Goal: Information Seeking & Learning: Learn about a topic

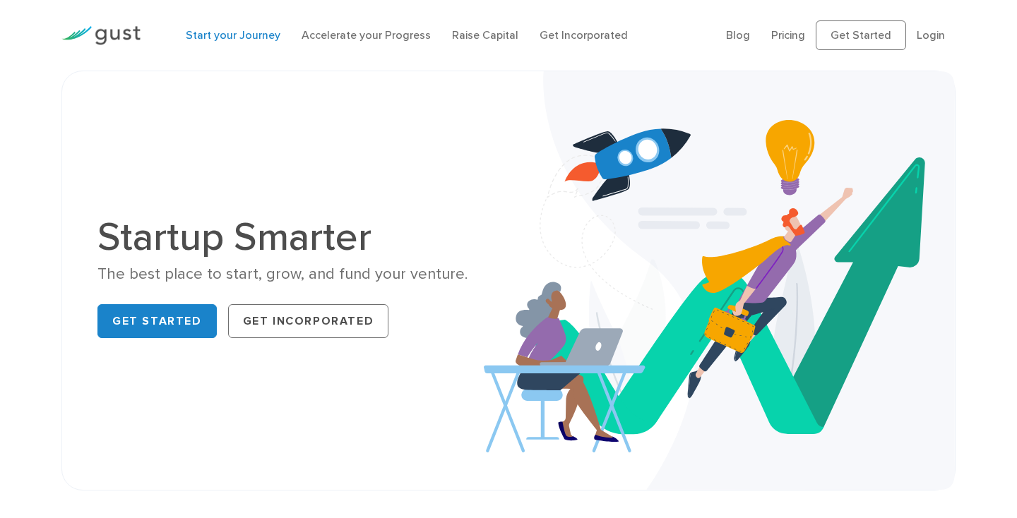
click at [234, 32] on link "Start your Journey" at bounding box center [233, 34] width 95 height 13
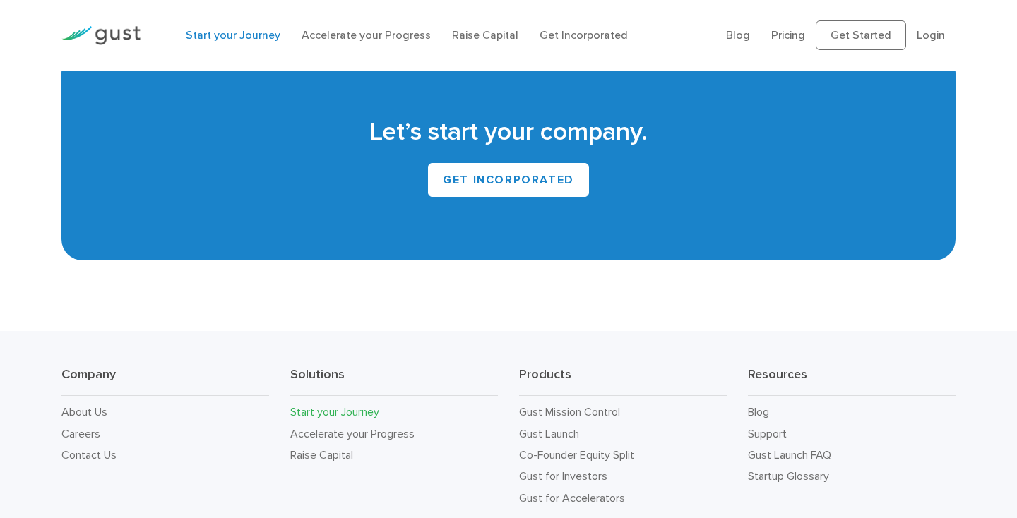
scroll to position [2663, 0]
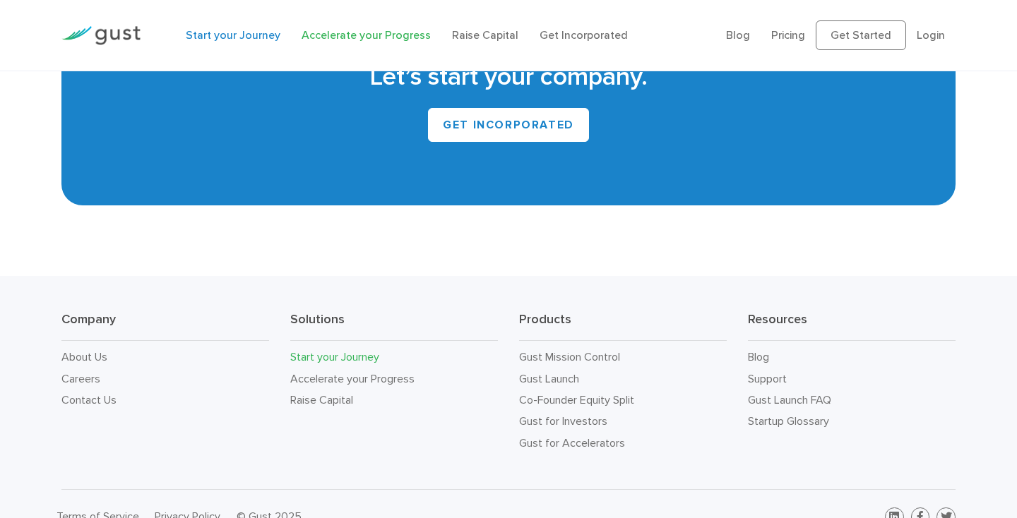
click at [340, 35] on link "Accelerate your Progress" at bounding box center [366, 34] width 129 height 13
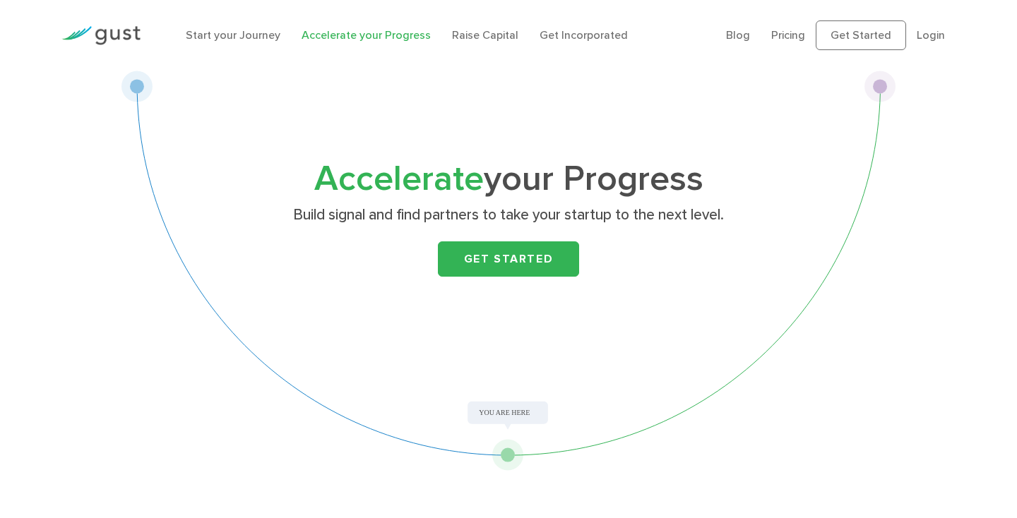
click at [353, 180] on span "Accelerate" at bounding box center [398, 179] width 169 height 42
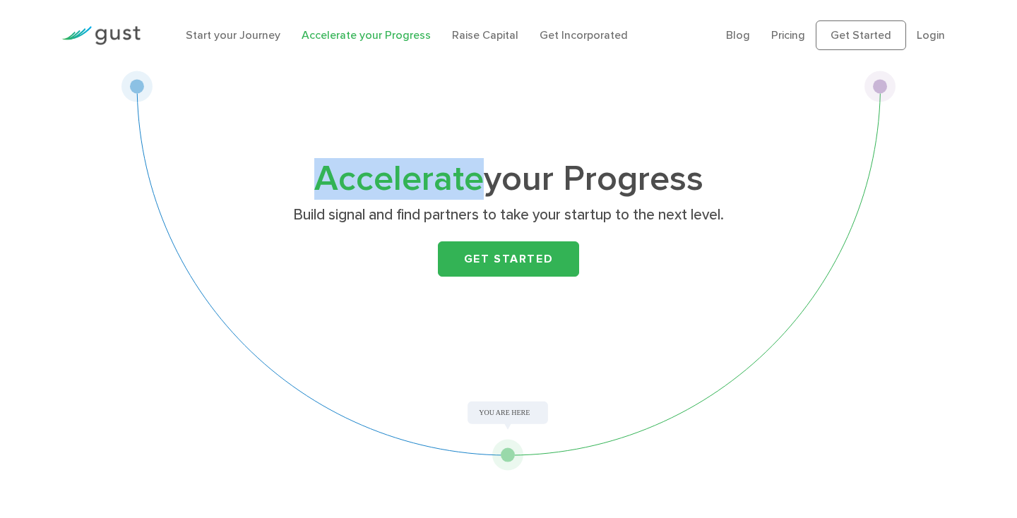
click at [353, 180] on span "Accelerate" at bounding box center [398, 179] width 169 height 42
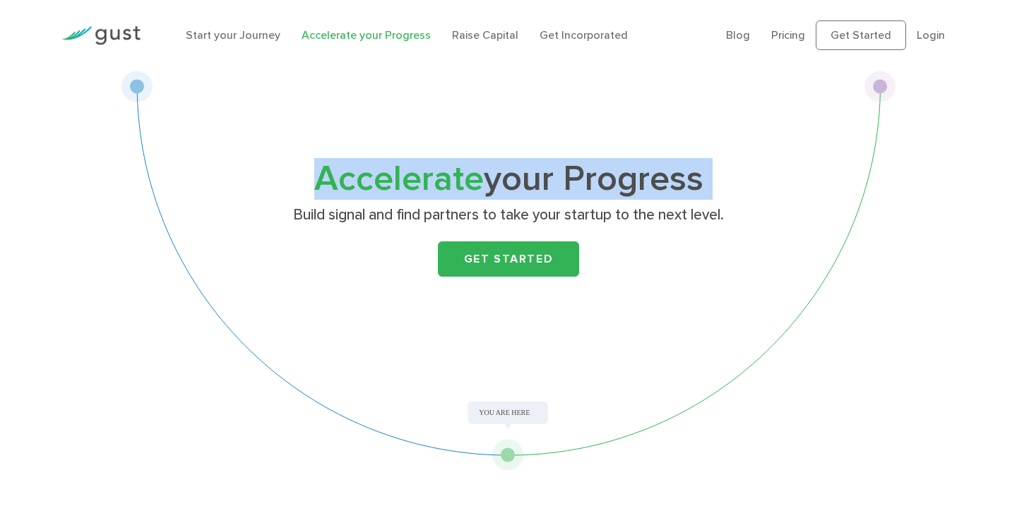
click at [353, 180] on span "Accelerate" at bounding box center [398, 179] width 169 height 42
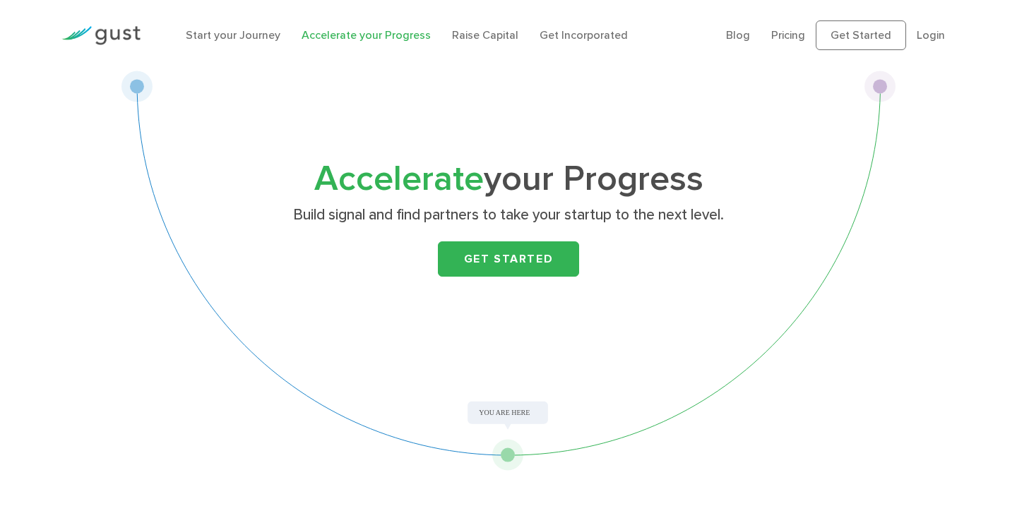
click at [351, 197] on span "Accelerate" at bounding box center [398, 179] width 169 height 42
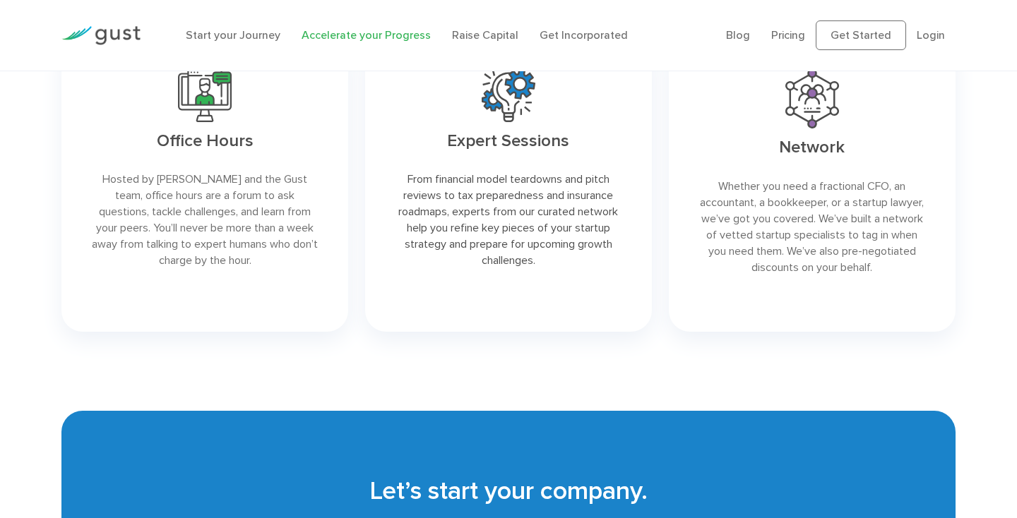
scroll to position [2356, 0]
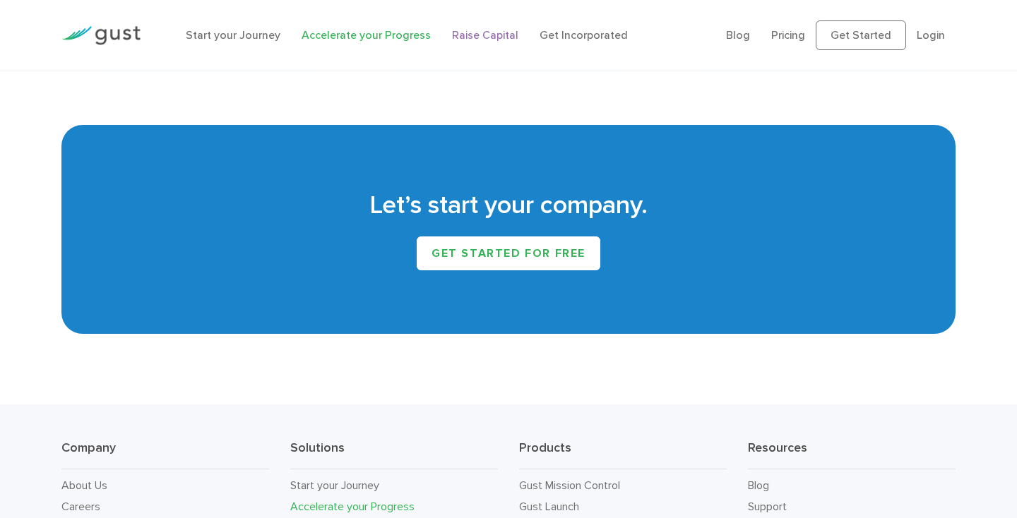
click at [489, 31] on link "Raise Capital" at bounding box center [485, 34] width 66 height 13
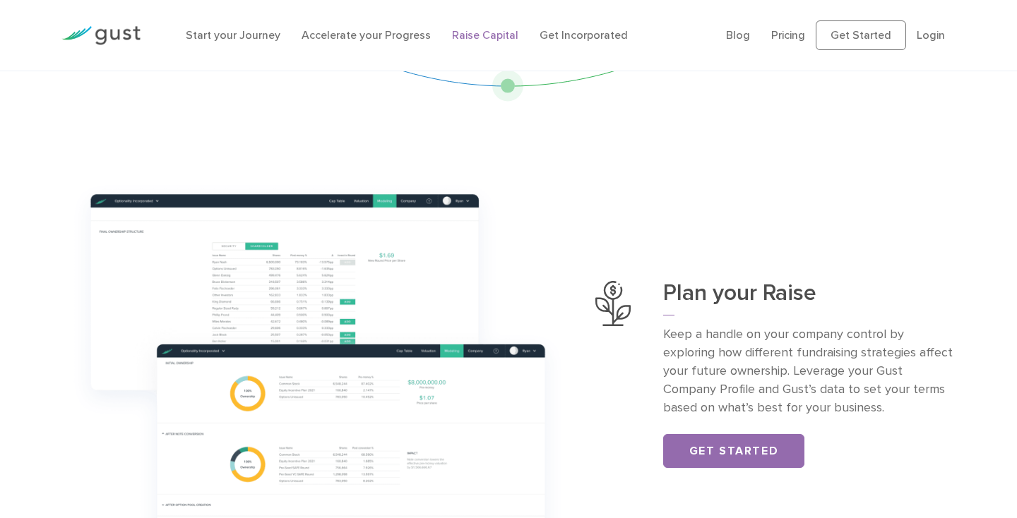
scroll to position [369, 0]
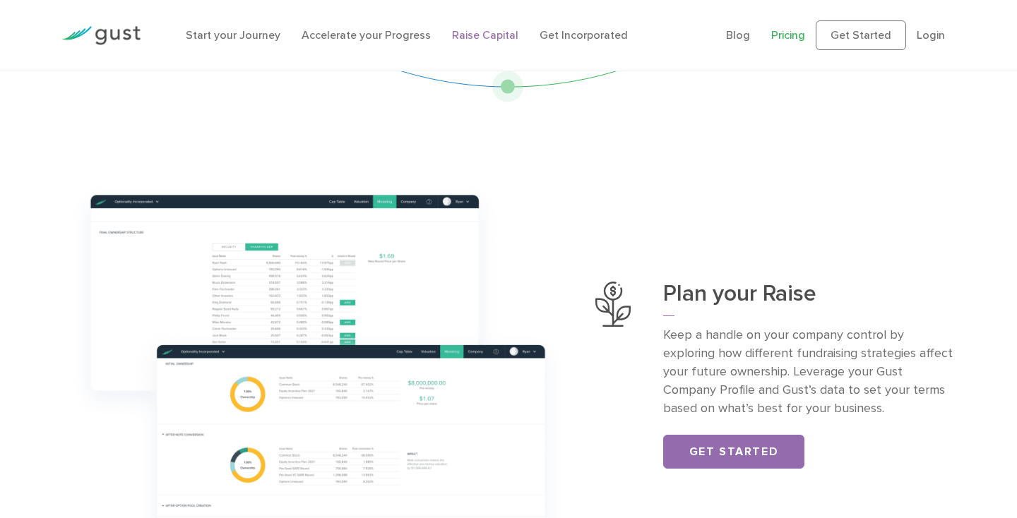
click at [782, 40] on link "Pricing" at bounding box center [788, 34] width 34 height 13
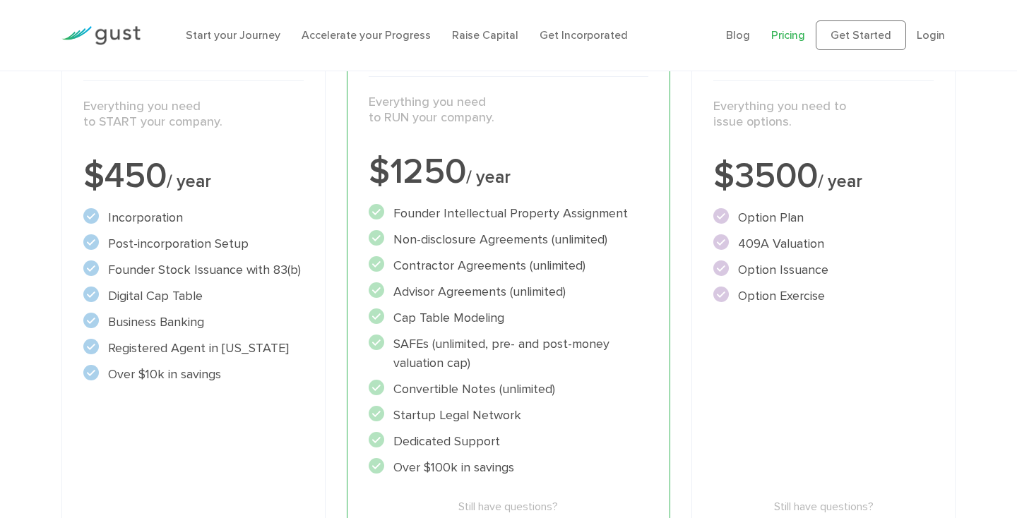
scroll to position [249, 0]
drag, startPoint x: 577, startPoint y: 323, endPoint x: 573, endPoint y: 278, distance: 45.4
click at [573, 277] on ul "Founder Intellectual Property Assignment" at bounding box center [509, 341] width 280 height 273
click at [573, 278] on ul "Founder Intellectual Property Assignment" at bounding box center [509, 341] width 280 height 273
drag, startPoint x: 571, startPoint y: 371, endPoint x: 567, endPoint y: 298, distance: 72.8
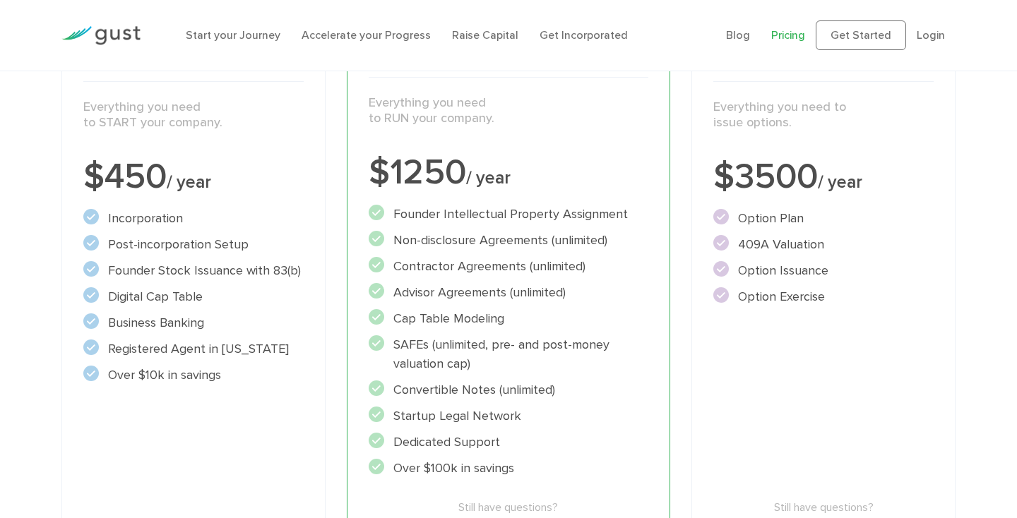
click at [567, 298] on ul "Founder Intellectual Property Assignment" at bounding box center [509, 341] width 280 height 273
drag, startPoint x: 559, startPoint y: 419, endPoint x: 551, endPoint y: 327, distance: 92.9
click at [551, 326] on ul "Founder Intellectual Property Assignment" at bounding box center [509, 341] width 280 height 273
click at [551, 327] on li "Cap Table Modeling" at bounding box center [509, 318] width 280 height 19
drag, startPoint x: 551, startPoint y: 327, endPoint x: 537, endPoint y: 143, distance: 184.1
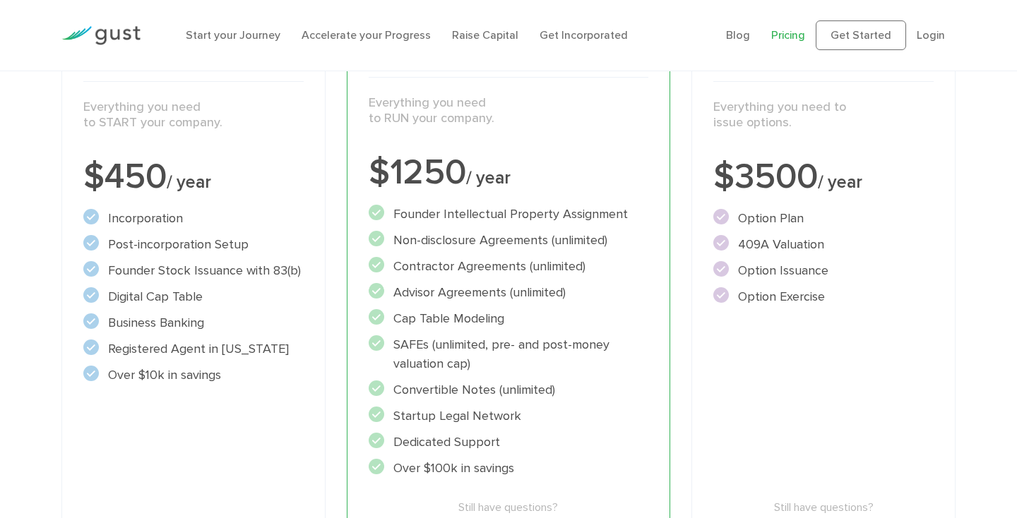
click at [537, 143] on div "Accelerate Includes START Everything you need to RUN your company. $1250 / year…" at bounding box center [509, 311] width 324 height 578
drag, startPoint x: 816, startPoint y: 246, endPoint x: 722, endPoint y: 243, distance: 93.3
click at [722, 244] on li "409A Valuation" at bounding box center [823, 244] width 220 height 19
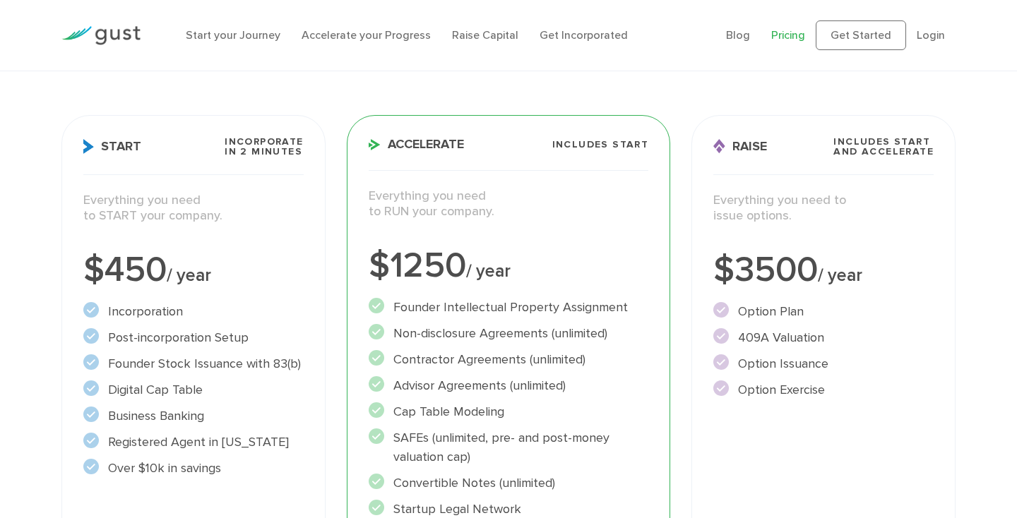
scroll to position [155, 0]
click at [484, 344] on li "Non-disclosure Agreements (unlimited)" at bounding box center [509, 335] width 280 height 19
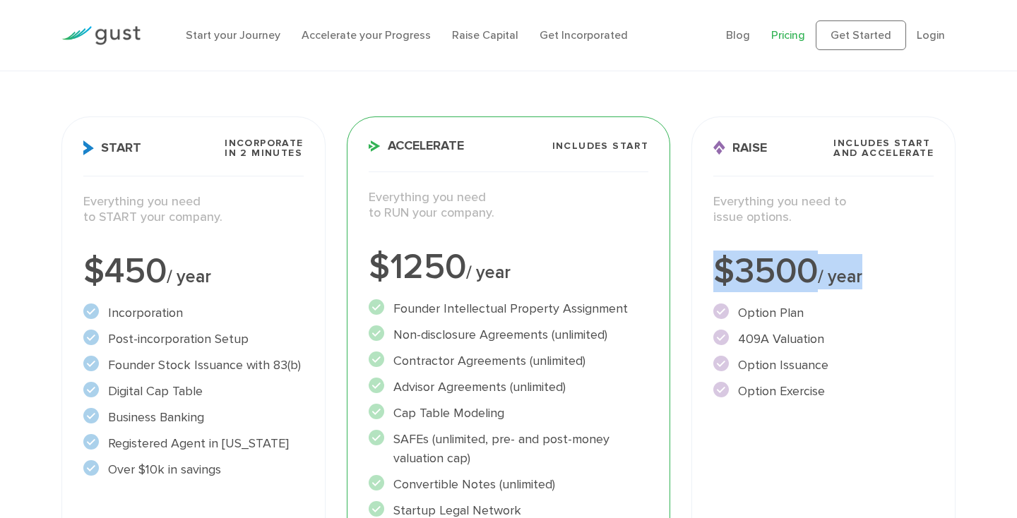
drag, startPoint x: 720, startPoint y: 275, endPoint x: 893, endPoint y: 275, distance: 173.0
click at [894, 275] on div "$3500 / year" at bounding box center [823, 271] width 220 height 35
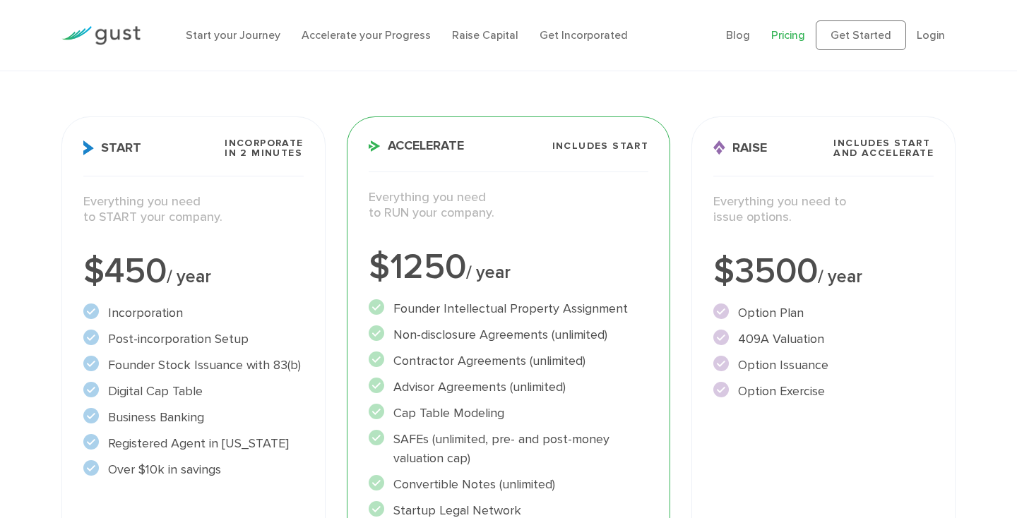
click at [470, 287] on div "Accelerate Includes START Everything you need to RUN your company. $1250 / year…" at bounding box center [509, 406] width 324 height 578
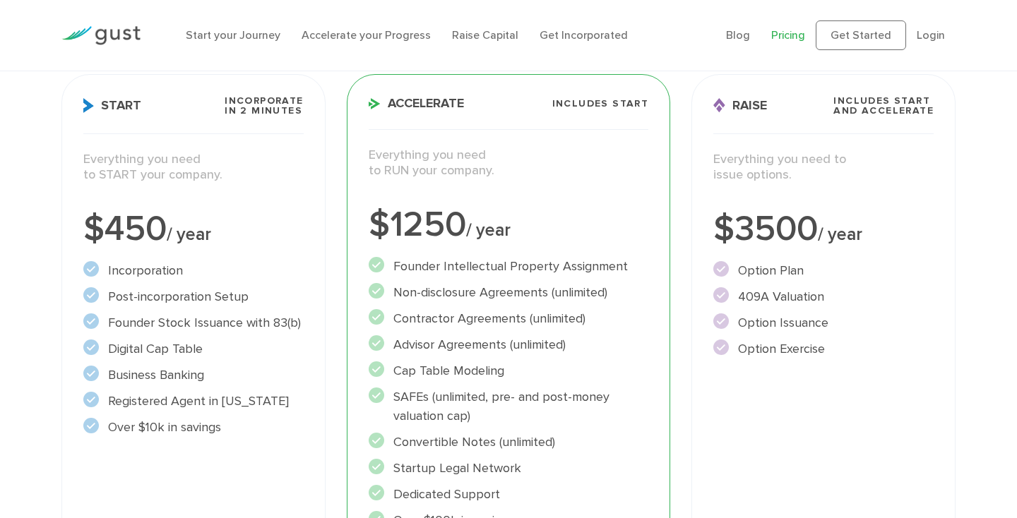
scroll to position [211, 0]
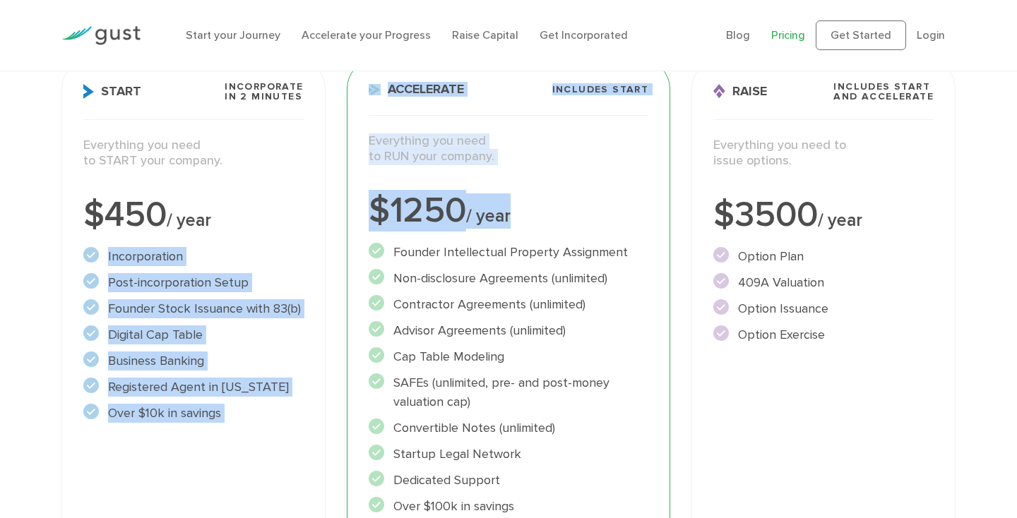
drag, startPoint x: 546, startPoint y: 194, endPoint x: 239, endPoint y: 214, distance: 307.1
click at [239, 214] on div "Start Incorporate in 2 Minutes Everything you need to START your company. $450 …" at bounding box center [508, 348] width 915 height 599
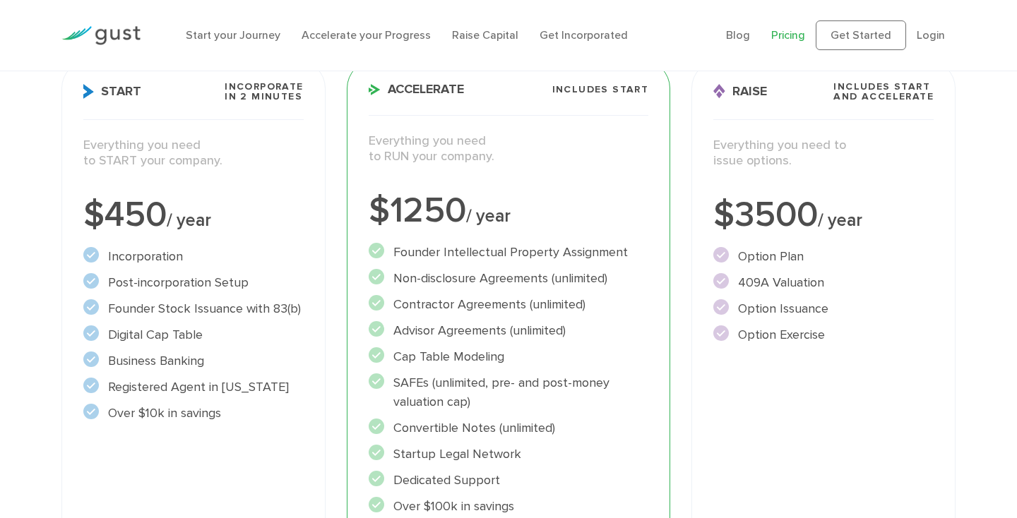
click at [112, 204] on div "$450 / year" at bounding box center [193, 215] width 220 height 35
drag, startPoint x: 64, startPoint y: 204, endPoint x: 580, endPoint y: 395, distance: 550.3
click at [588, 383] on div "Start Incorporate in 2 Minutes Everything you need to START your company. $450 …" at bounding box center [508, 348] width 915 height 599
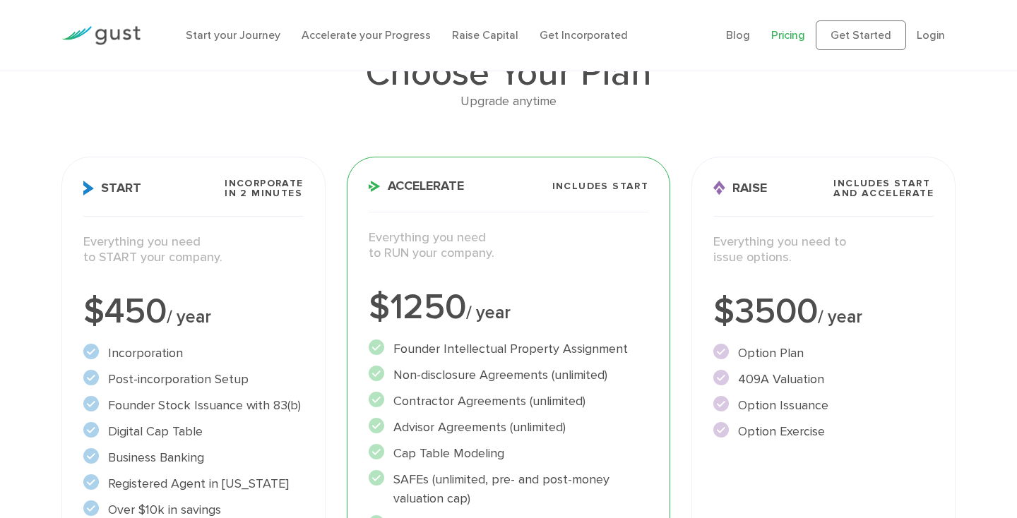
scroll to position [99, 0]
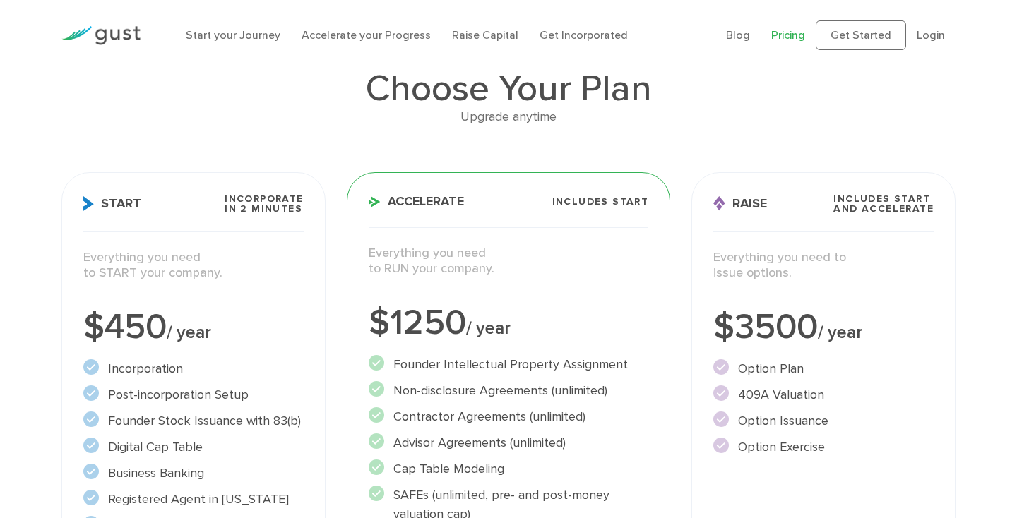
click at [317, 120] on div "Upgrade anytime" at bounding box center [508, 117] width 894 height 20
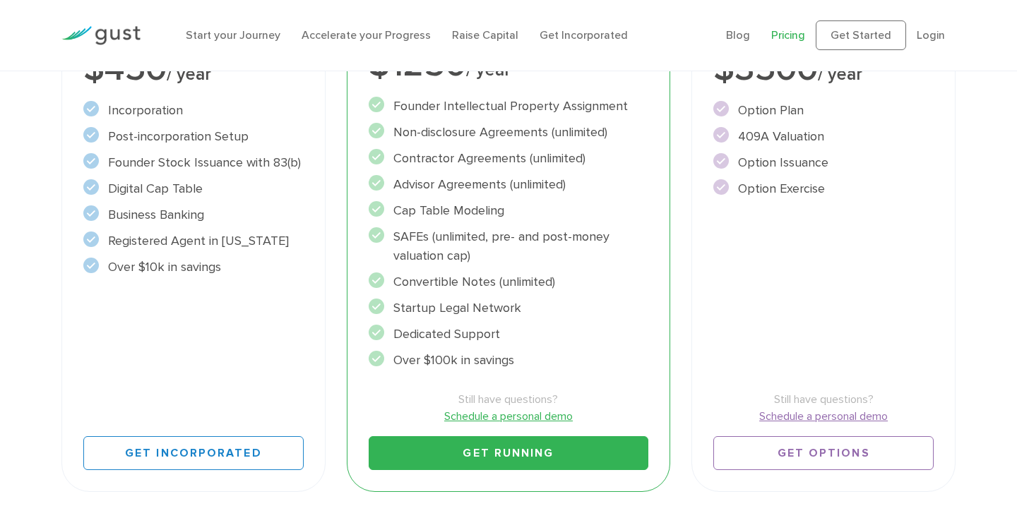
scroll to position [382, 0]
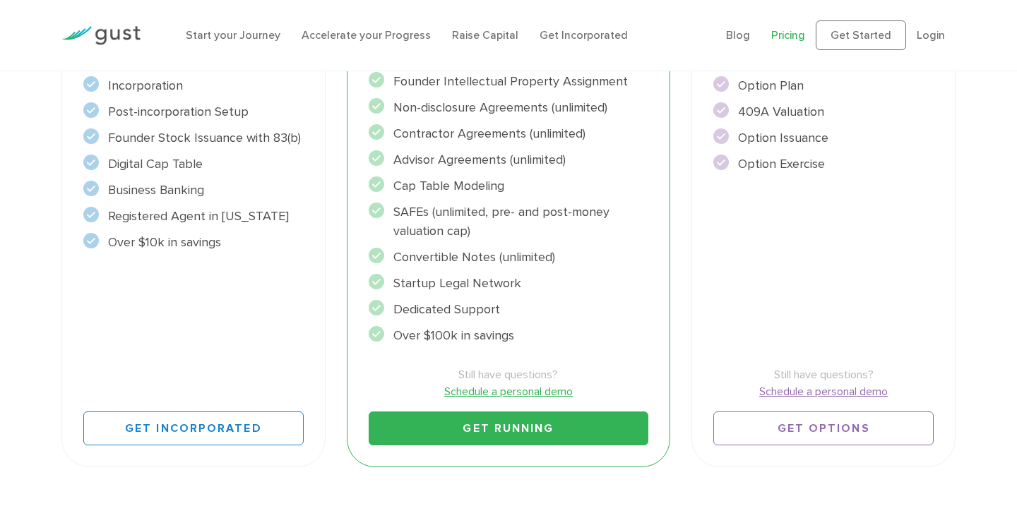
click at [389, 359] on div "Still have questions? Schedule a personal demo Get Running" at bounding box center [509, 395] width 280 height 100
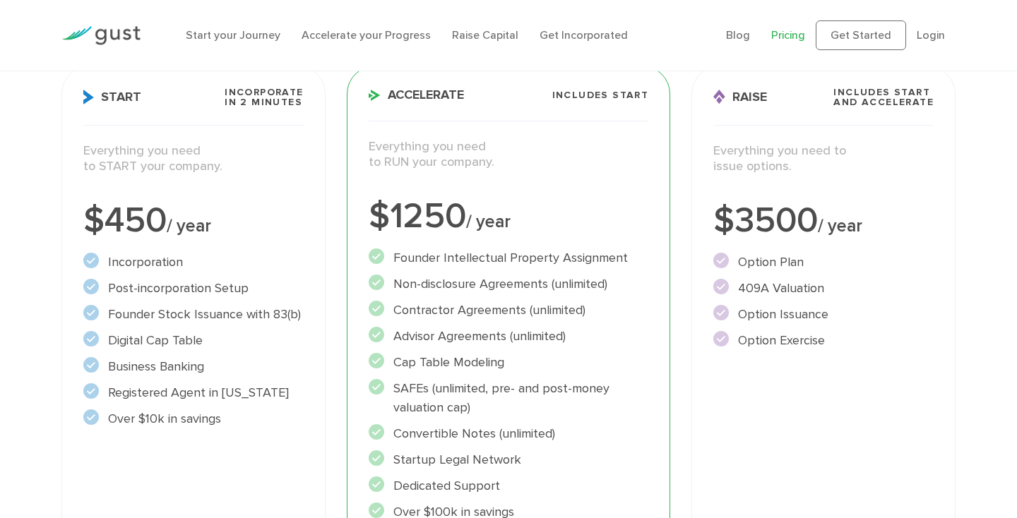
scroll to position [205, 0]
click at [117, 99] on span "Start" at bounding box center [112, 97] width 58 height 15
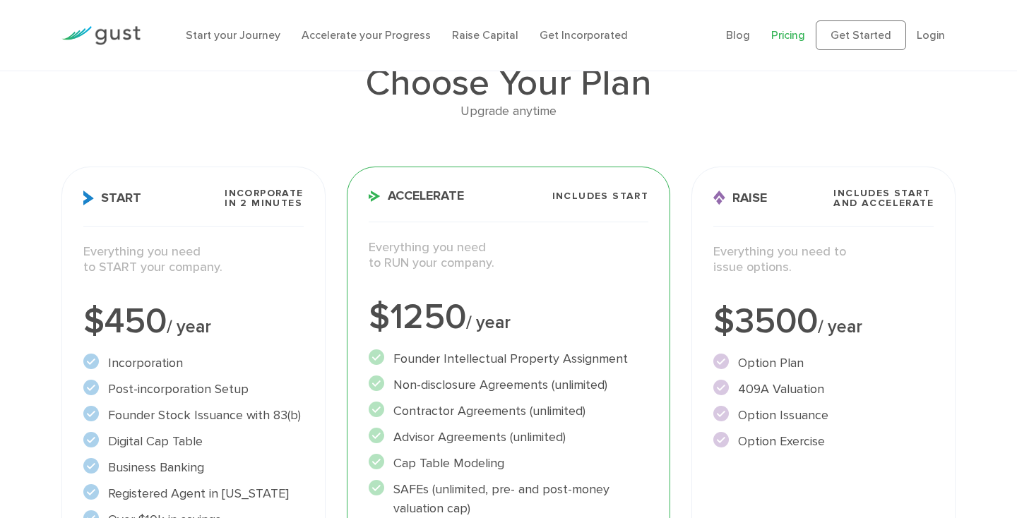
scroll to position [0, 0]
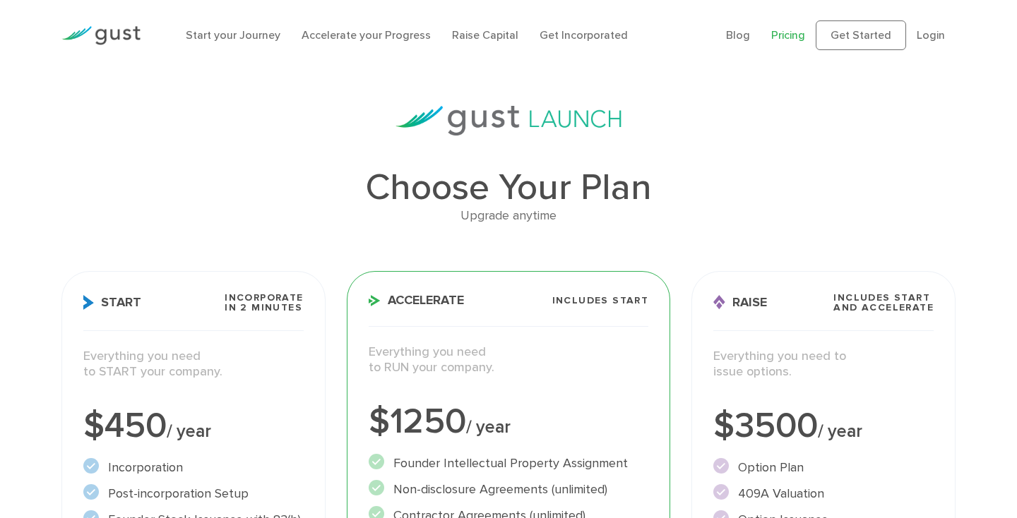
click at [493, 198] on h1 "Choose Your Plan" at bounding box center [508, 187] width 894 height 37
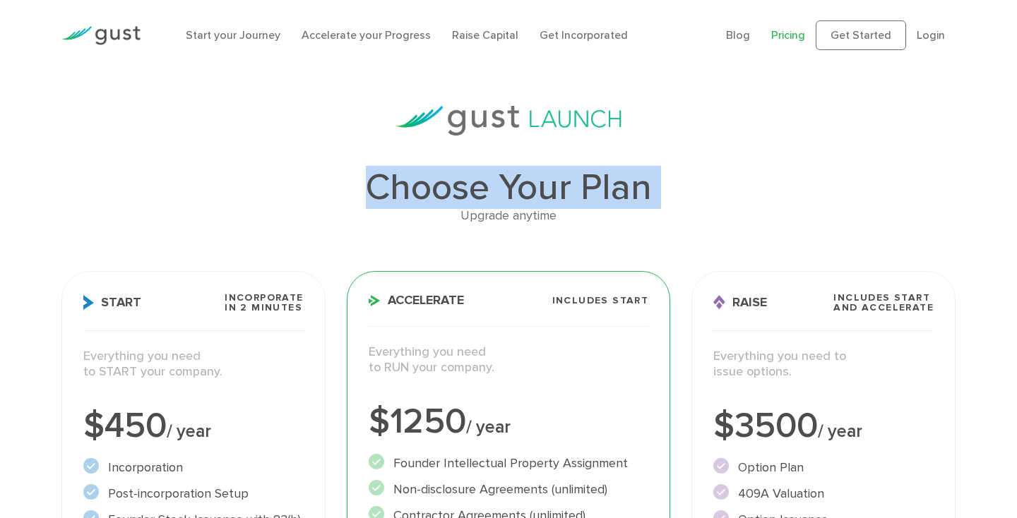
click at [493, 198] on h1 "Choose Your Plan" at bounding box center [508, 187] width 894 height 37
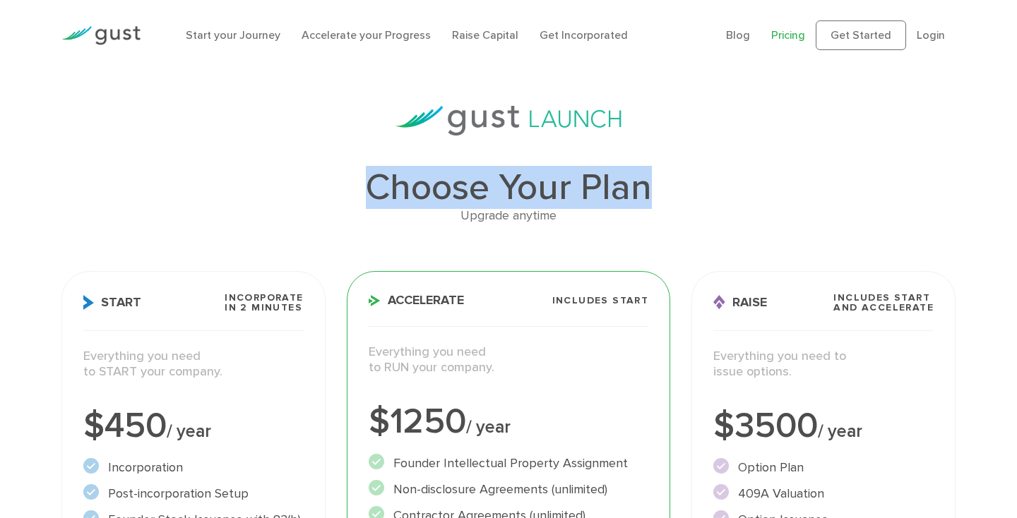
drag, startPoint x: 664, startPoint y: 189, endPoint x: 358, endPoint y: 184, distance: 306.5
click at [358, 186] on h1 "Choose Your Plan" at bounding box center [508, 187] width 894 height 37
drag, startPoint x: 593, startPoint y: 222, endPoint x: 364, endPoint y: 198, distance: 230.0
click at [364, 199] on div "Choose Your Plan Upgrade anytime" at bounding box center [508, 197] width 894 height 57
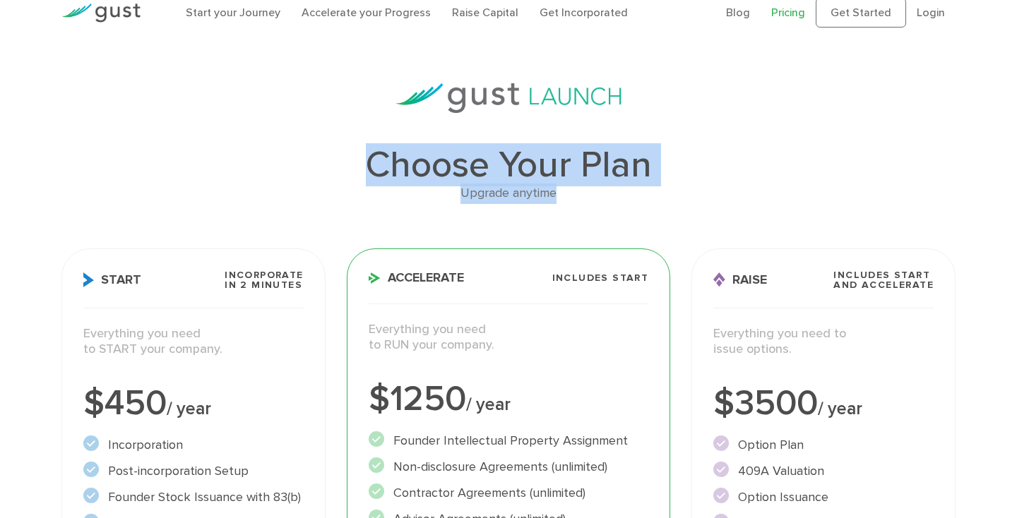
scroll to position [22, 0]
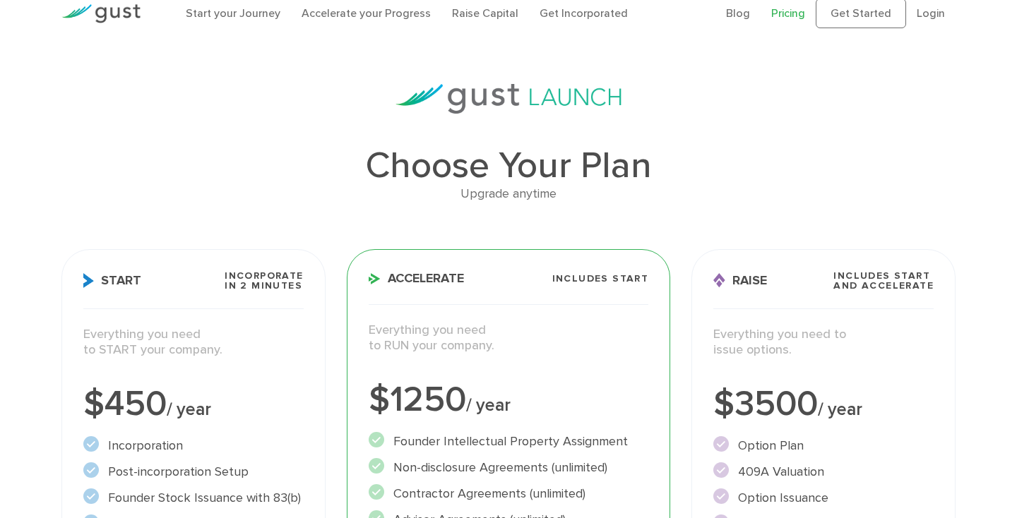
click at [366, 193] on div "Upgrade anytime" at bounding box center [508, 194] width 894 height 20
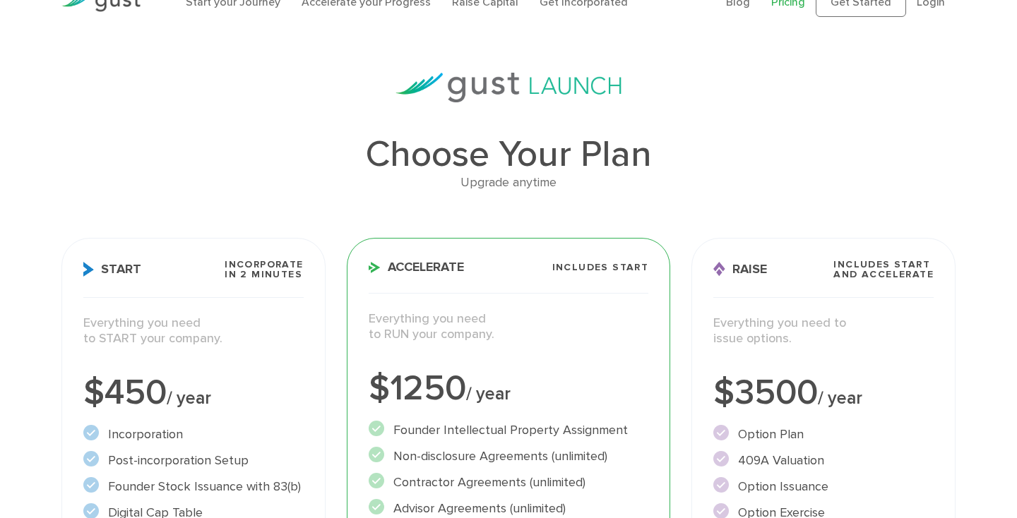
scroll to position [41, 0]
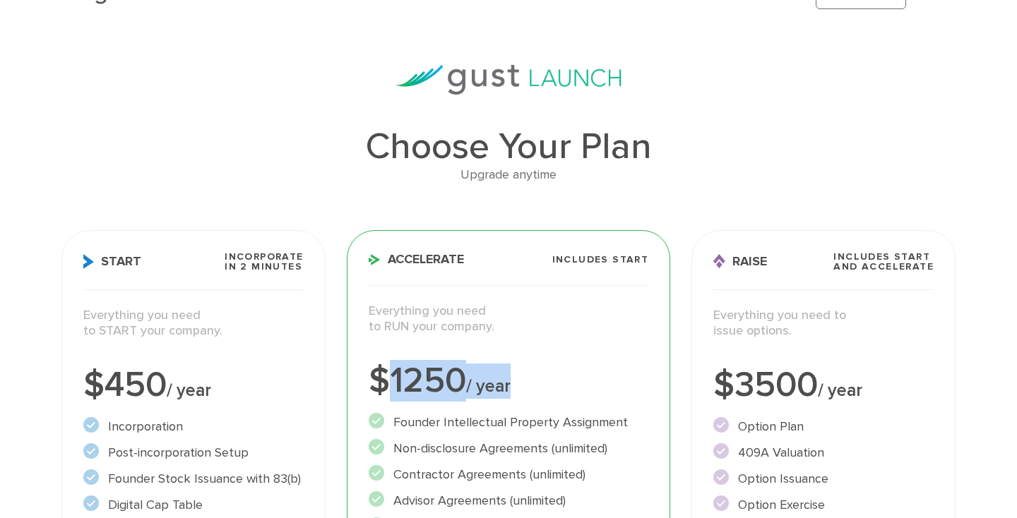
drag, startPoint x: 386, startPoint y: 388, endPoint x: 561, endPoint y: 386, distance: 174.4
click at [561, 386] on div "$1250 / year" at bounding box center [509, 381] width 280 height 35
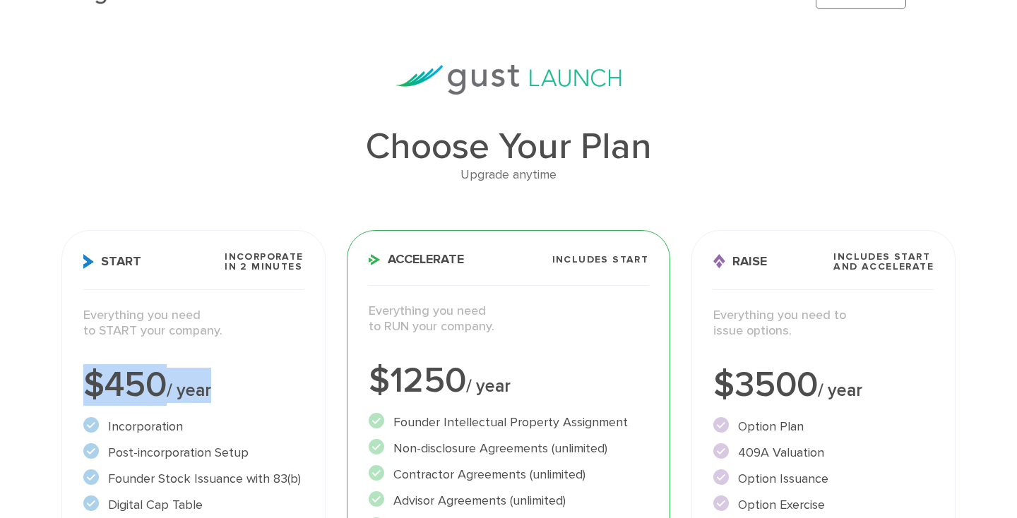
drag, startPoint x: 79, startPoint y: 381, endPoint x: 224, endPoint y: 386, distance: 144.8
click at [222, 387] on div "Start Incorporate in 2 Minutes Everything you need to START your company. $450 …" at bounding box center [193, 519] width 264 height 578
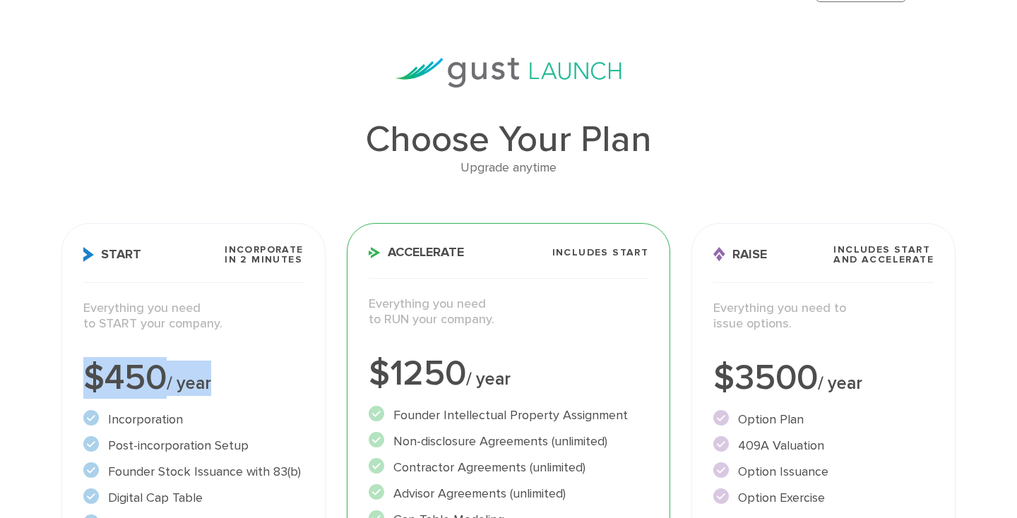
scroll to position [45, 0]
